Goal: Task Accomplishment & Management: Use online tool/utility

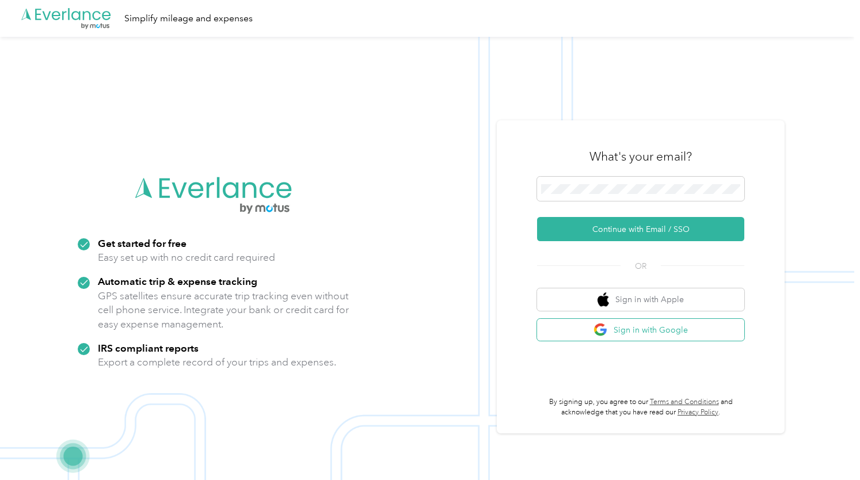
click at [643, 328] on button "Sign in with Google" at bounding box center [640, 330] width 207 height 22
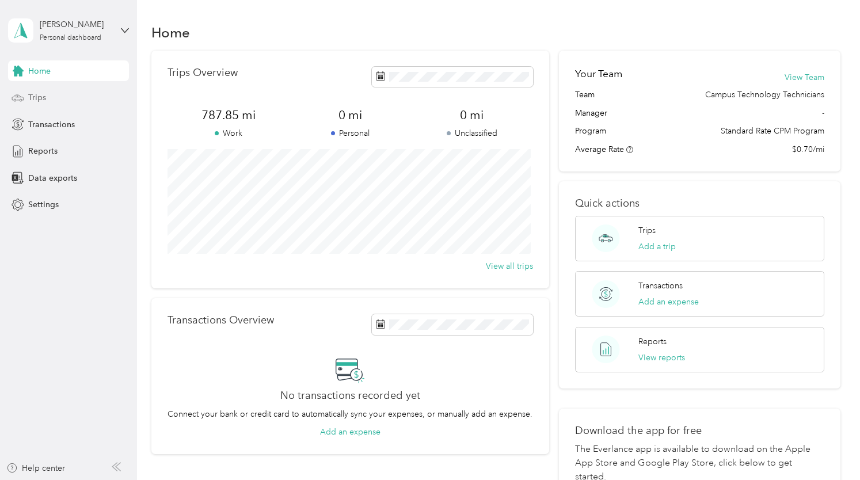
click at [29, 89] on div "Trips" at bounding box center [68, 98] width 121 height 21
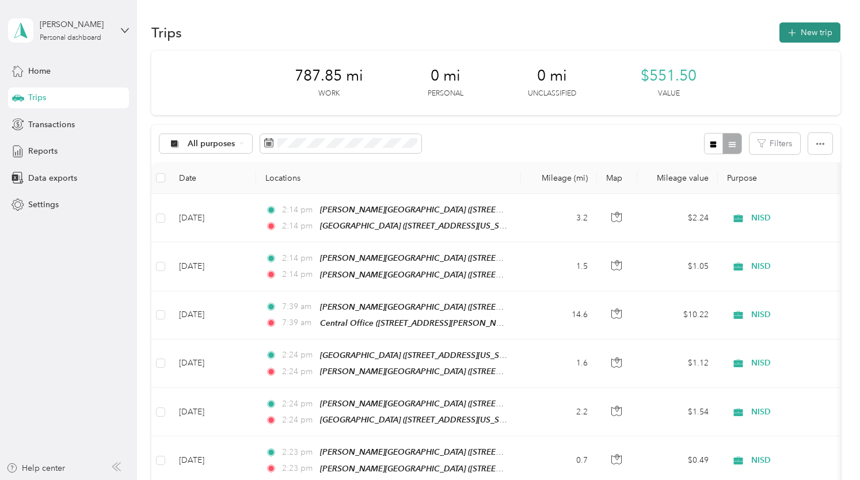
click at [815, 41] on button "New trip" at bounding box center [810, 32] width 61 height 20
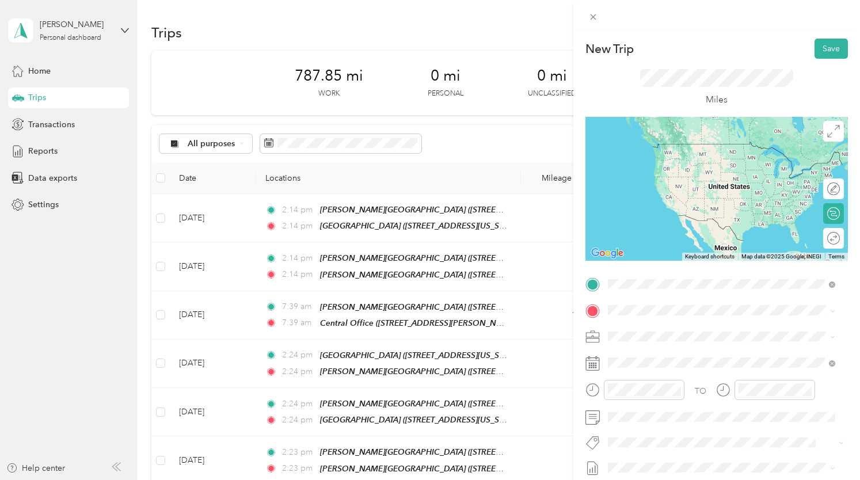
click at [700, 333] on strong "[PERSON_NAME][GEOGRAPHIC_DATA]" at bounding box center [747, 331] width 154 height 10
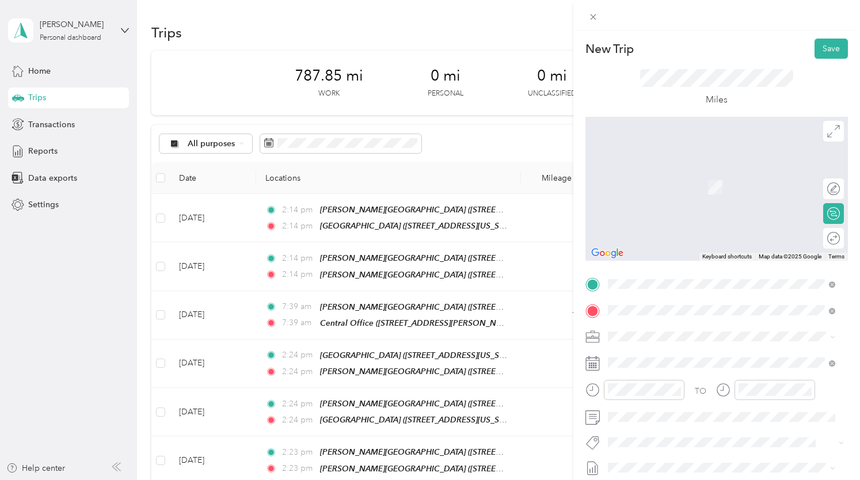
click at [713, 173] on strong "[GEOGRAPHIC_DATA]" at bounding box center [713, 176] width 86 height 10
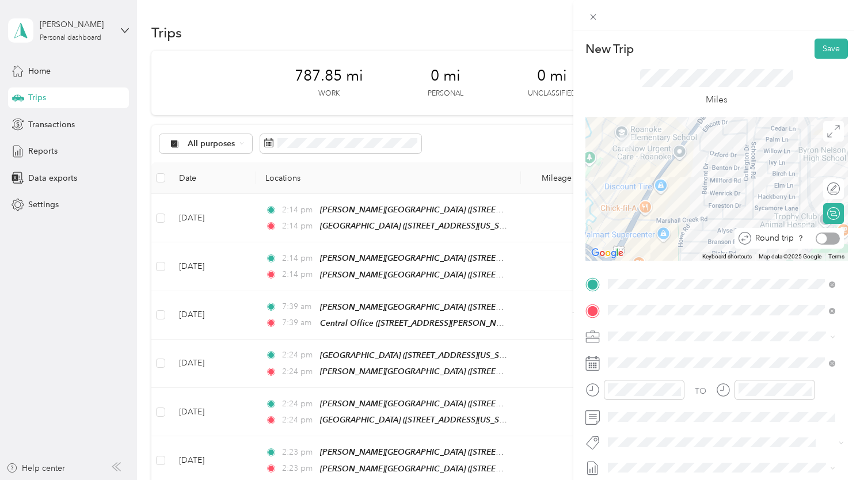
click at [805, 235] on div "Round trip" at bounding box center [795, 239] width 89 height 12
click at [817, 242] on div at bounding box center [828, 239] width 24 height 12
click at [826, 47] on button "Save" at bounding box center [831, 49] width 33 height 20
